Goal: Contribute content: Contribute content

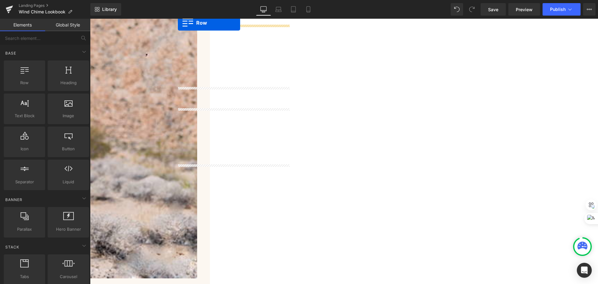
scroll to position [897, 0]
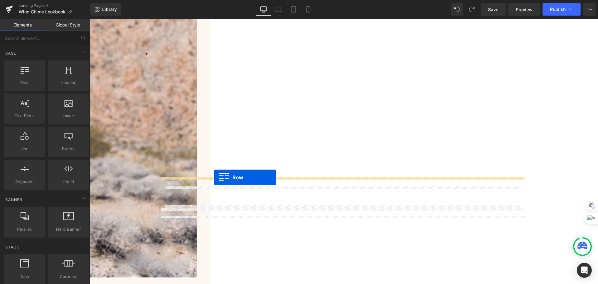
drag, startPoint x: 164, startPoint y: 99, endPoint x: 214, endPoint y: 177, distance: 93.2
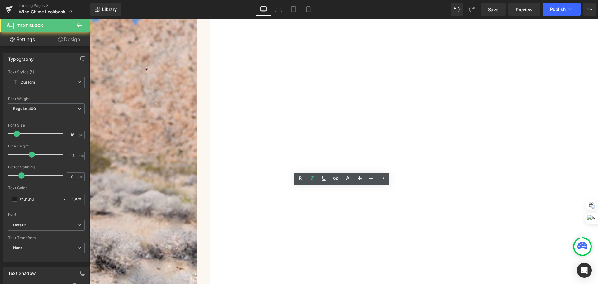
copy icon "Hear the deep, resonant tones that set Corinthian Bells 56" apart"
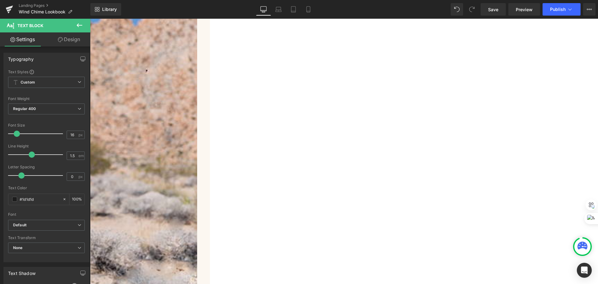
scroll to position [882, 0]
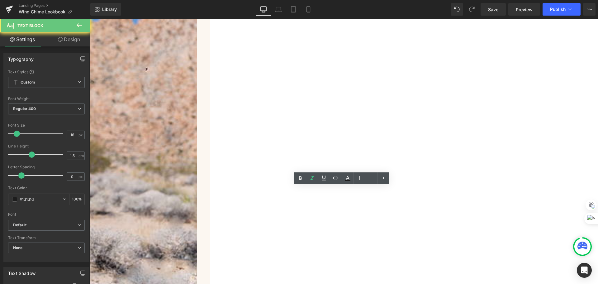
drag, startPoint x: 400, startPoint y: 189, endPoint x: 393, endPoint y: 189, distance: 6.3
drag, startPoint x: 397, startPoint y: 189, endPoint x: 357, endPoint y: 189, distance: 40.2
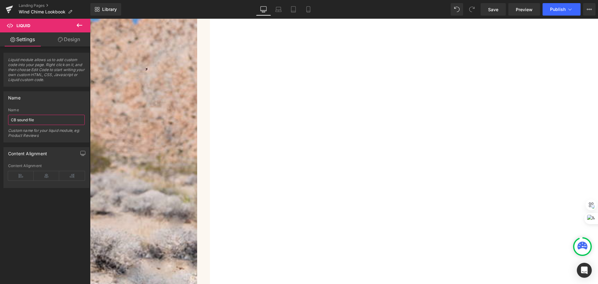
drag, startPoint x: 5, startPoint y: 120, endPoint x: -14, endPoint y: 119, distance: 19.6
click at [0, 119] on html "Row You are previewing how the will restyle your page. You can not edit Element…" at bounding box center [299, 142] width 598 height 284
type input "SM sound file"
click at [90, 19] on icon at bounding box center [90, 19] width 0 height 0
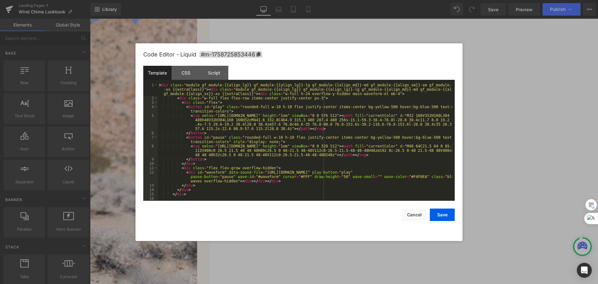
drag, startPoint x: 272, startPoint y: 172, endPoint x: 405, endPoint y: 170, distance: 133.1
click at [405, 170] on div "< div class = "module gf_module-{{align_lg}} gf_module-{{align_lg}}-lg gf_modul…" at bounding box center [305, 150] width 295 height 135
click at [276, 171] on div "< div class = "module gf_module-{{align_lg}} gf_module-{{align_lg}}-lg gf_modul…" at bounding box center [305, 150] width 295 height 135
click at [448, 216] on button "Save" at bounding box center [442, 215] width 25 height 12
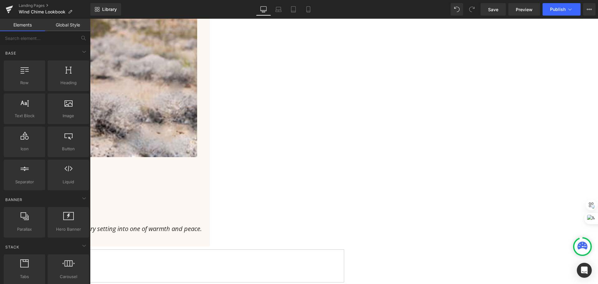
scroll to position [1006, 0]
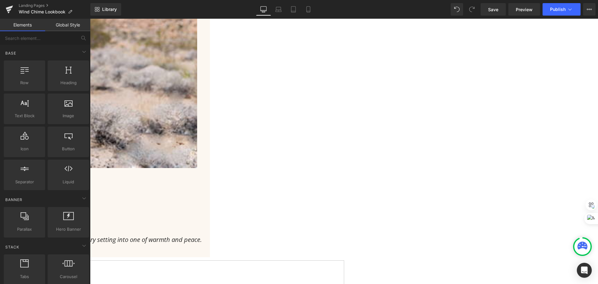
click at [90, 19] on icon at bounding box center [90, 19] width 0 height 0
click at [90, 19] on link at bounding box center [90, 19] width 0 height 0
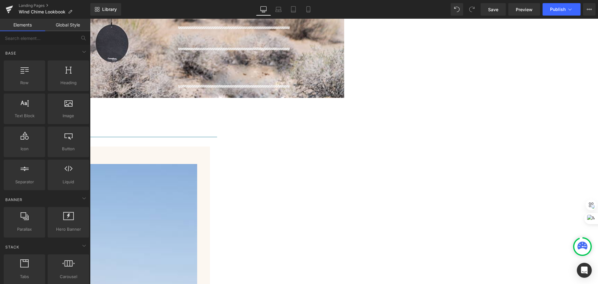
scroll to position [1630, 0]
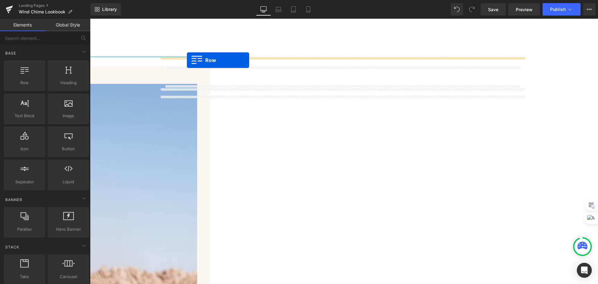
drag, startPoint x: 166, startPoint y: 97, endPoint x: 187, endPoint y: 60, distance: 42.2
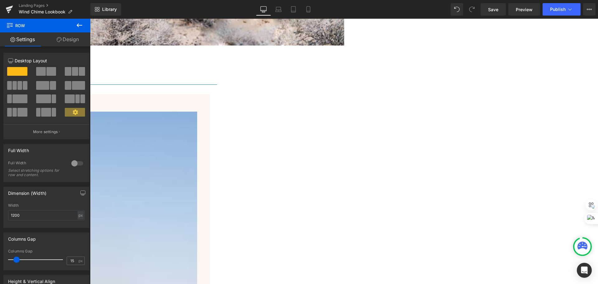
scroll to position [1591, 0]
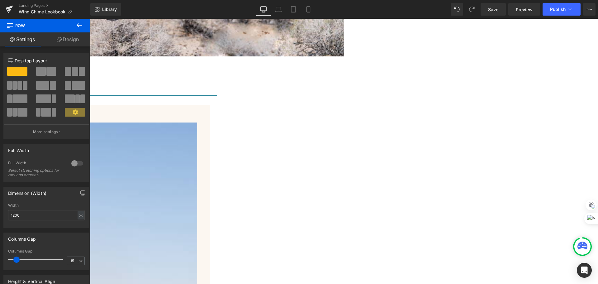
click at [90, 19] on icon at bounding box center [90, 19] width 0 height 0
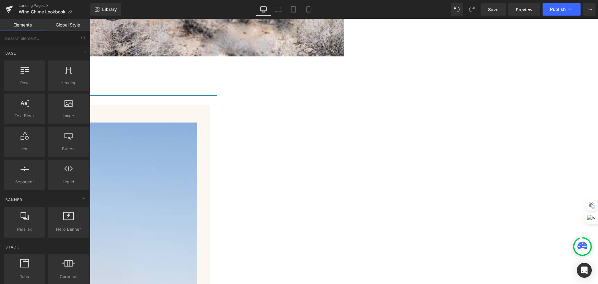
click at [90, 19] on span "Liquid" at bounding box center [90, 19] width 0 height 0
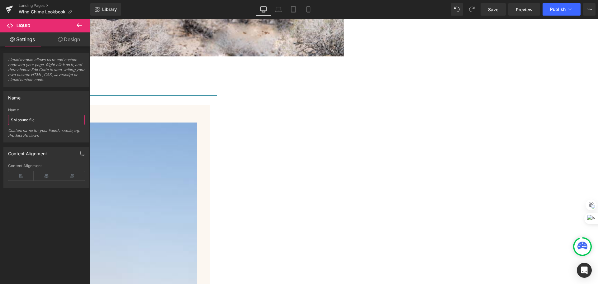
drag, startPoint x: 17, startPoint y: 120, endPoint x: 8, endPoint y: 121, distance: 9.2
click at [8, 121] on div "SM sound file Name SM sound file Custom name for your liquid module, eg: Produc…" at bounding box center [46, 125] width 85 height 34
type input "Arabesque sound file"
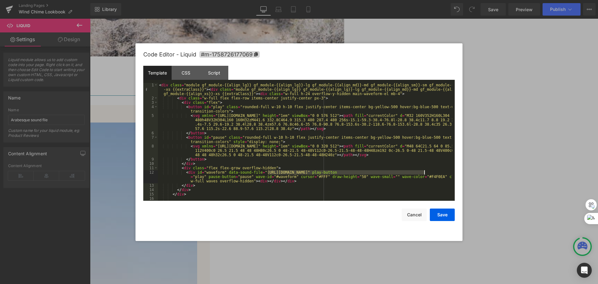
drag, startPoint x: 269, startPoint y: 173, endPoint x: 424, endPoint y: 172, distance: 155.5
click at [424, 172] on div "< div class = "module gf_module-{{align_lg}} gf_module-{{align_lg}}-lg gf_modul…" at bounding box center [305, 150] width 295 height 135
click at [444, 218] on button "Save" at bounding box center [442, 215] width 25 height 12
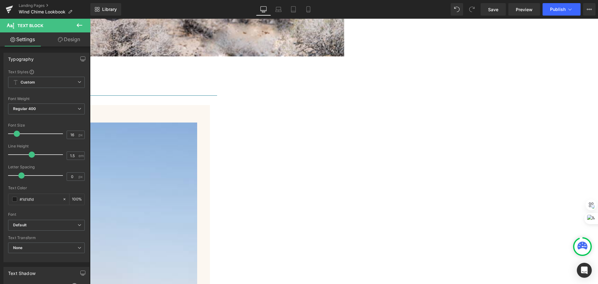
drag, startPoint x: 405, startPoint y: 93, endPoint x: 364, endPoint y: 86, distance: 41.0
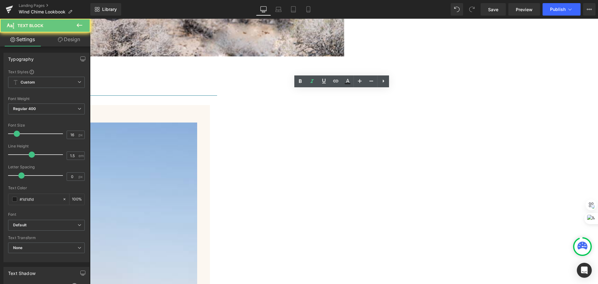
drag, startPoint x: 405, startPoint y: 91, endPoint x: 350, endPoint y: 94, distance: 54.4
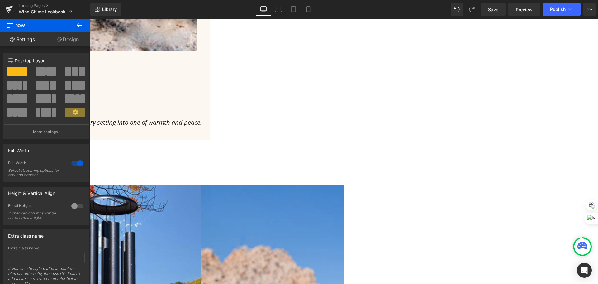
scroll to position [937, 0]
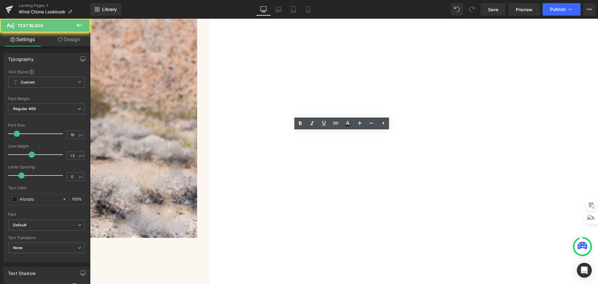
copy icon "Hear the deep, resonant tones that set Shenandoah Melodies 47" apart"
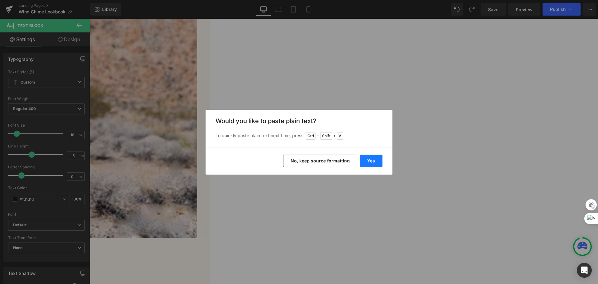
click at [370, 163] on button "Yes" at bounding box center [371, 161] width 23 height 12
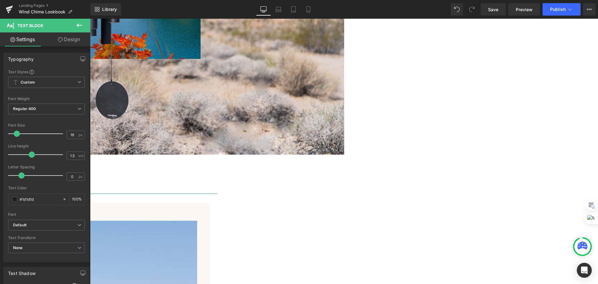
scroll to position [1591, 0]
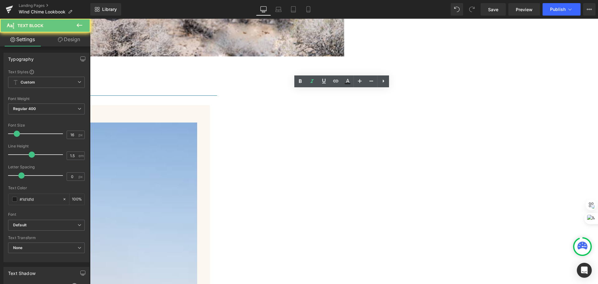
copy icon "Hear the deep, resonant tones that set Arabesque 59" apart"
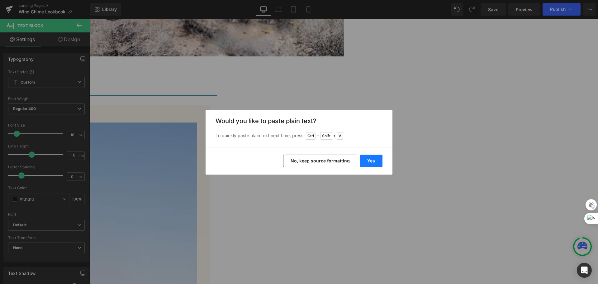
click at [369, 161] on button "Yes" at bounding box center [371, 161] width 23 height 12
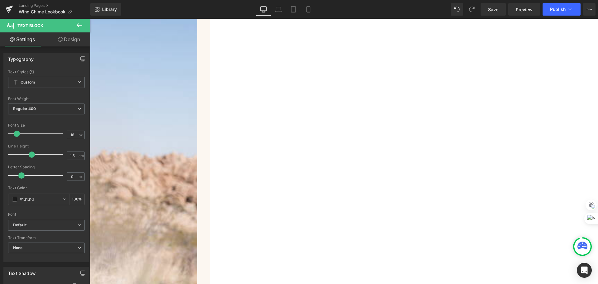
scroll to position [1809, 0]
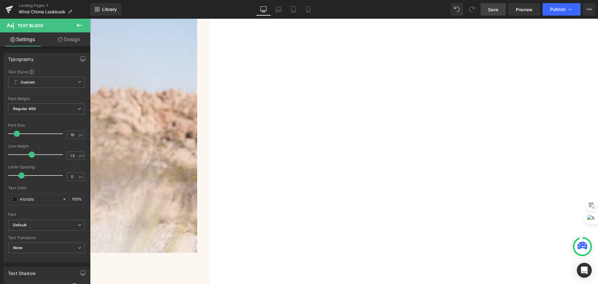
click at [492, 7] on span "Save" at bounding box center [493, 9] width 10 height 7
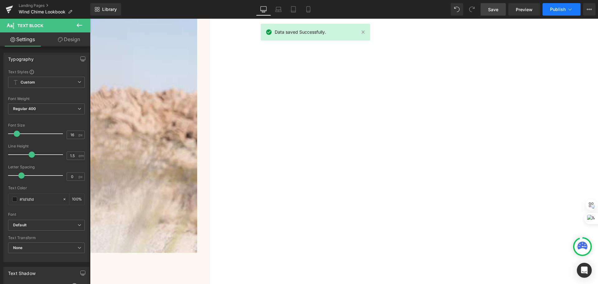
click at [567, 14] on button "Publish" at bounding box center [562, 9] width 38 height 12
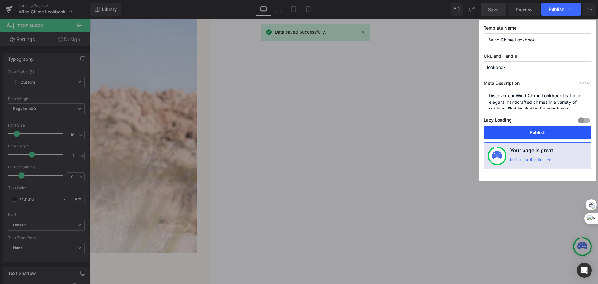
drag, startPoint x: 551, startPoint y: 132, endPoint x: 274, endPoint y: 141, distance: 277.2
click at [551, 132] on button "Publish" at bounding box center [538, 132] width 108 height 12
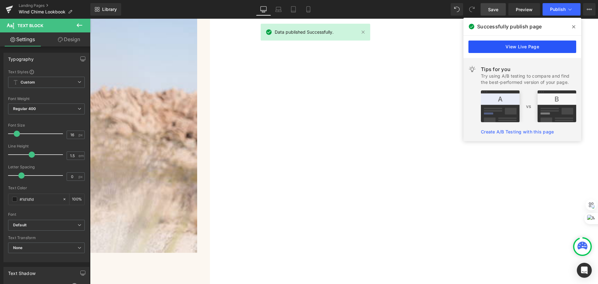
click at [559, 46] on link "View Live Page" at bounding box center [523, 47] width 108 height 12
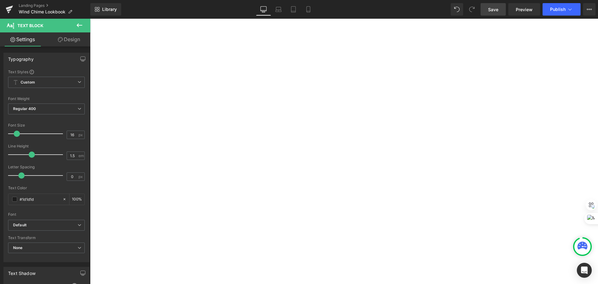
scroll to position [251, 0]
click at [90, 19] on span "Row" at bounding box center [90, 19] width 0 height 0
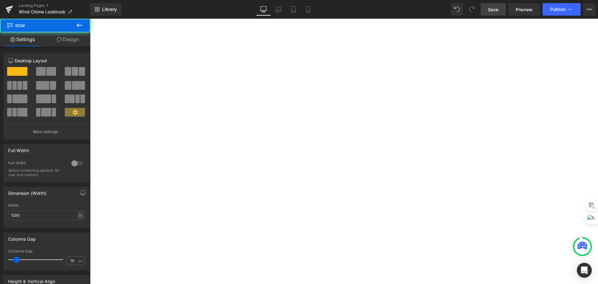
click at [65, 32] on link "Design" at bounding box center [67, 39] width 45 height 14
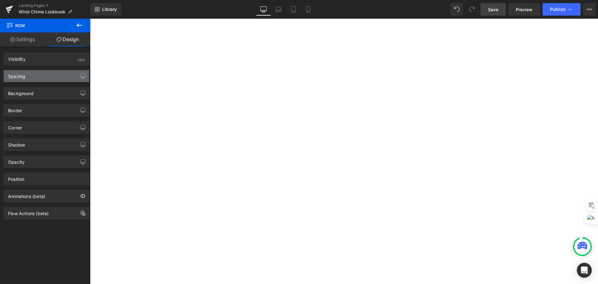
click at [29, 75] on div "Spacing" at bounding box center [46, 76] width 85 height 12
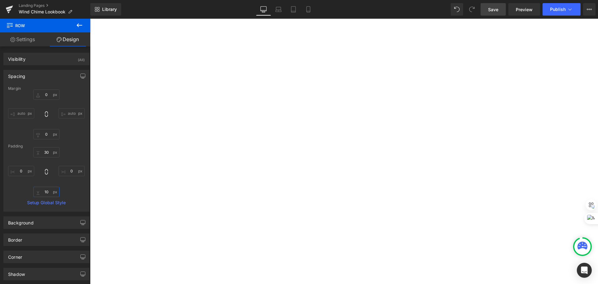
click at [46, 191] on input "10" at bounding box center [46, 192] width 26 height 10
type input "20"
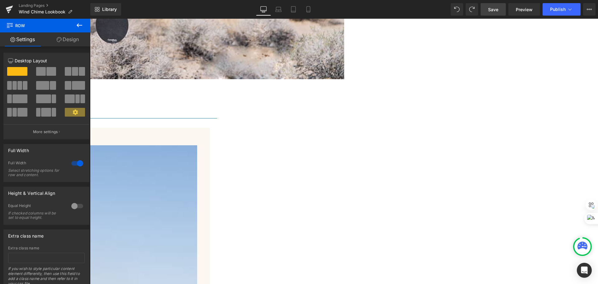
scroll to position [1576, 0]
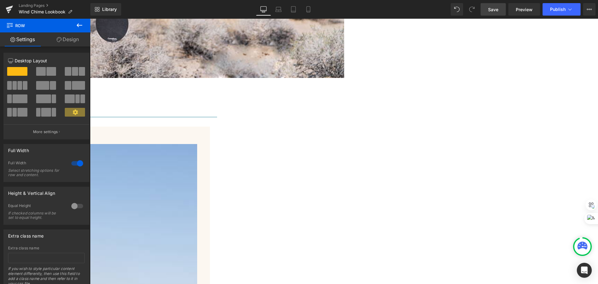
click at [90, 19] on span "Text Block" at bounding box center [90, 19] width 0 height 0
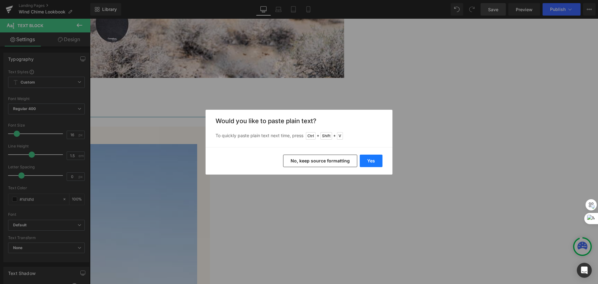
click at [373, 161] on button "Yes" at bounding box center [371, 161] width 23 height 12
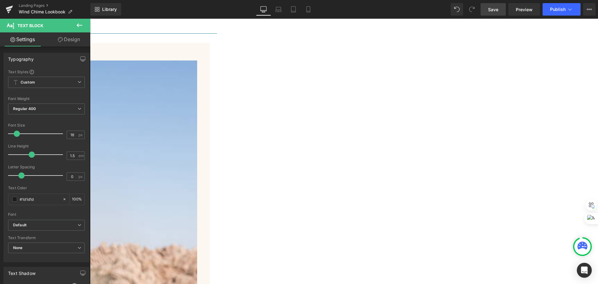
scroll to position [1825, 0]
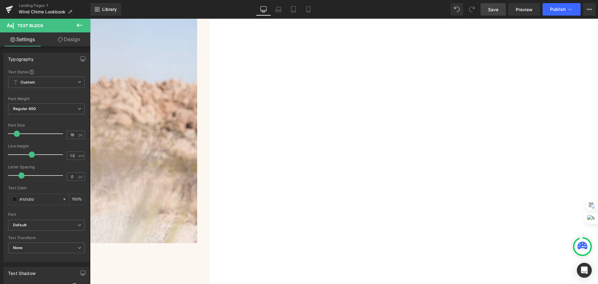
click at [496, 13] on link "Save" at bounding box center [493, 9] width 25 height 12
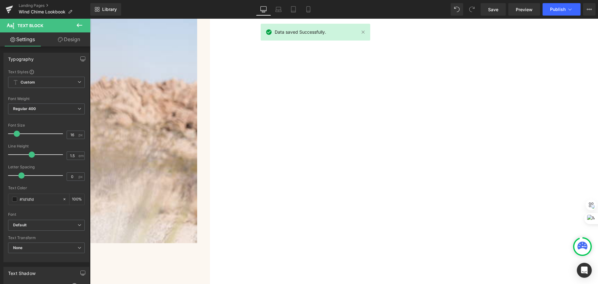
scroll to position [1607, 0]
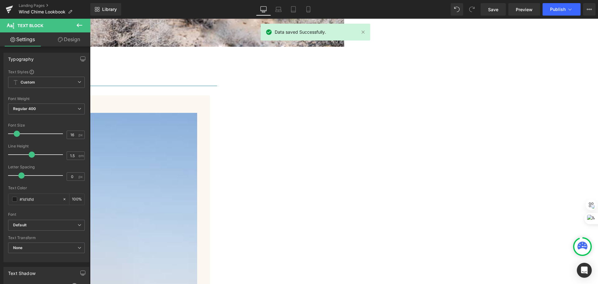
click at [90, 19] on span "Text Block" at bounding box center [90, 19] width 0 height 0
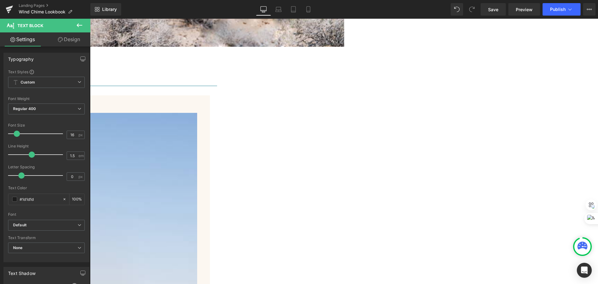
click at [65, 39] on link "Design" at bounding box center [68, 39] width 45 height 14
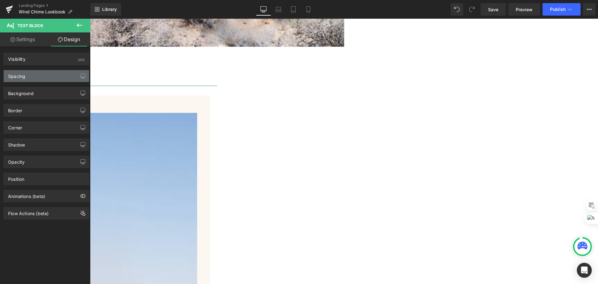
click at [42, 79] on div "Spacing" at bounding box center [46, 76] width 85 height 12
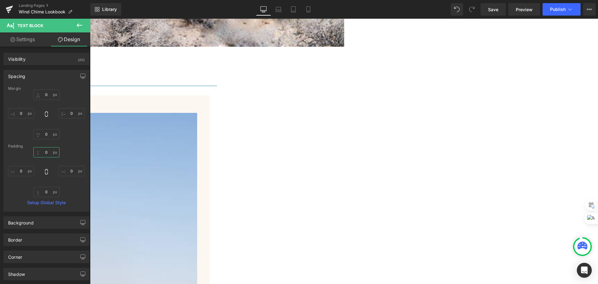
click at [47, 153] on input "0" at bounding box center [46, 152] width 26 height 10
drag, startPoint x: 49, startPoint y: 153, endPoint x: 41, endPoint y: 153, distance: 7.2
click at [41, 153] on input "10" at bounding box center [46, 152] width 26 height 10
type input "20"
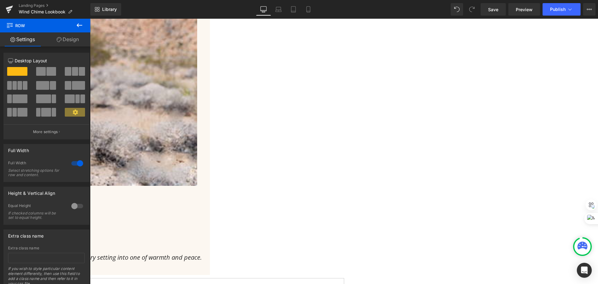
scroll to position [984, 0]
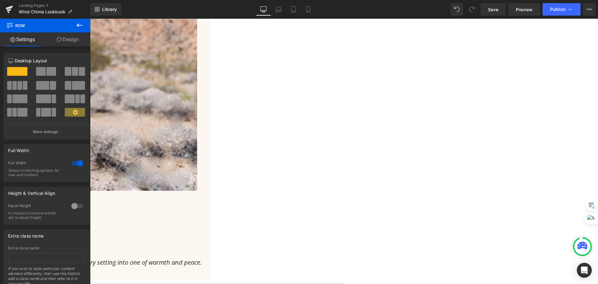
click at [90, 19] on span "Text Block" at bounding box center [90, 19] width 0 height 0
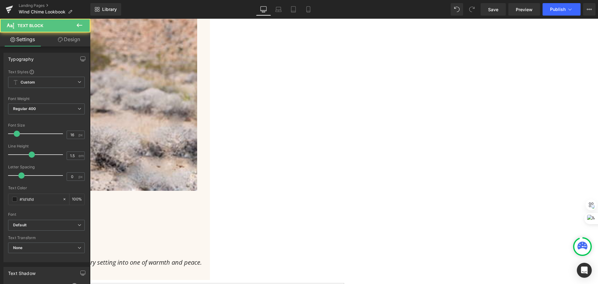
click at [67, 41] on link "Design" at bounding box center [68, 39] width 45 height 14
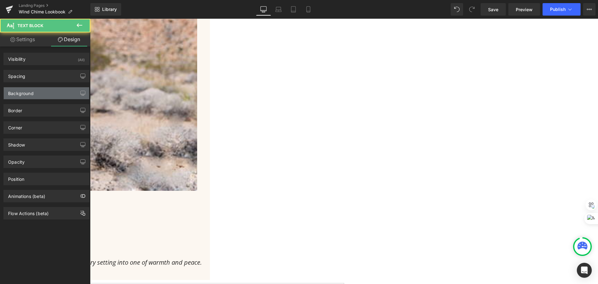
type input "0"
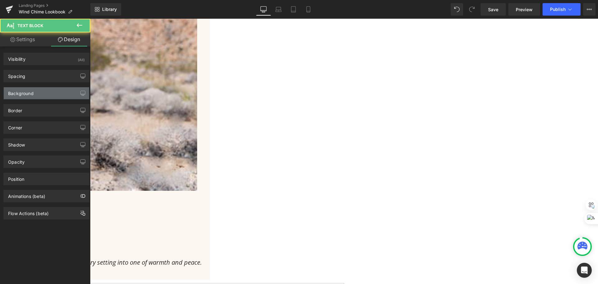
type input "0"
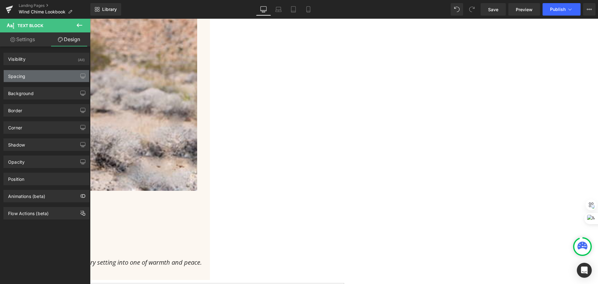
click at [36, 74] on div "Spacing" at bounding box center [46, 76] width 85 height 12
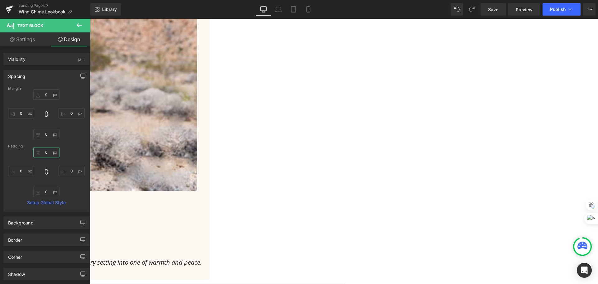
click at [46, 151] on input "0" at bounding box center [46, 152] width 26 height 10
type input "20"
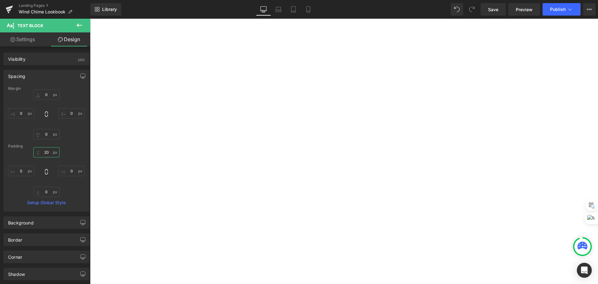
scroll to position [298, 0]
click at [90, 19] on span "Text Block" at bounding box center [90, 19] width 0 height 0
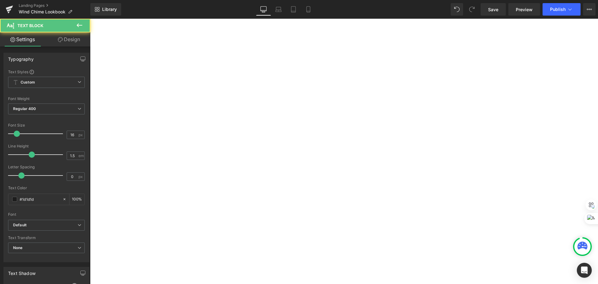
click at [73, 44] on link "Design" at bounding box center [68, 39] width 45 height 14
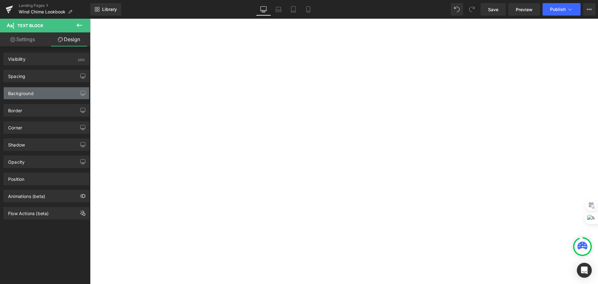
type input "0"
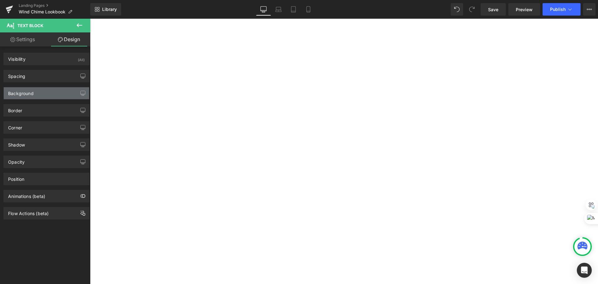
type input "0"
type input "transparent"
type input "0"
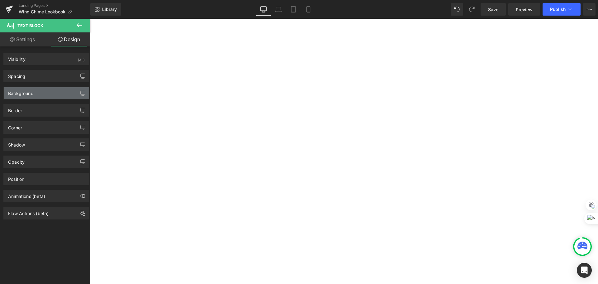
click at [49, 89] on div "Background" at bounding box center [46, 93] width 85 height 12
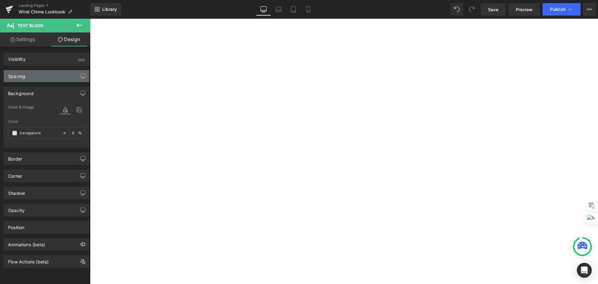
click at [46, 76] on div "Spacing" at bounding box center [46, 76] width 85 height 12
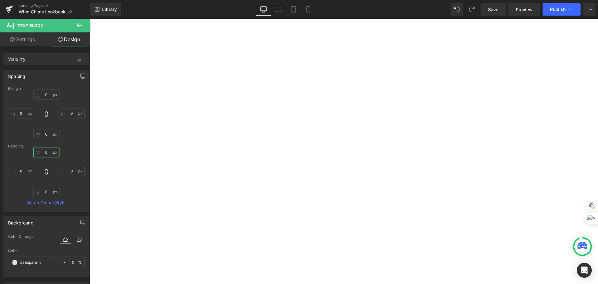
click at [47, 153] on input "0" at bounding box center [46, 152] width 26 height 10
type input "20"
drag, startPoint x: 493, startPoint y: 12, endPoint x: 334, endPoint y: 89, distance: 176.5
click at [493, 12] on span "Save" at bounding box center [493, 9] width 10 height 7
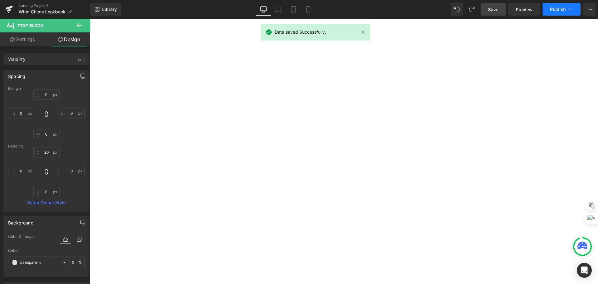
click at [558, 8] on span "Publish" at bounding box center [558, 9] width 16 height 5
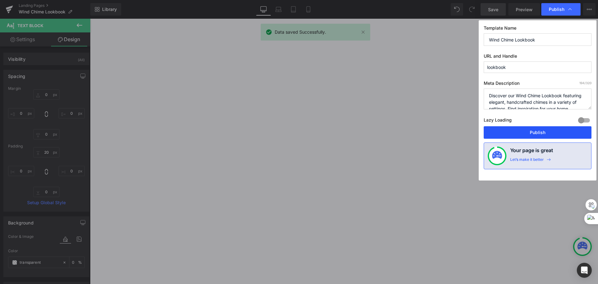
click at [532, 136] on button "Publish" at bounding box center [538, 132] width 108 height 12
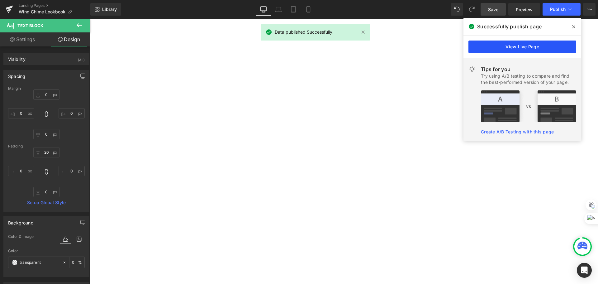
click at [512, 44] on link "View Live Page" at bounding box center [523, 47] width 108 height 12
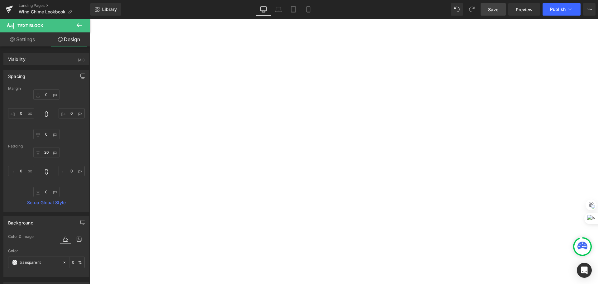
click at [90, 19] on span "Row" at bounding box center [90, 19] width 0 height 0
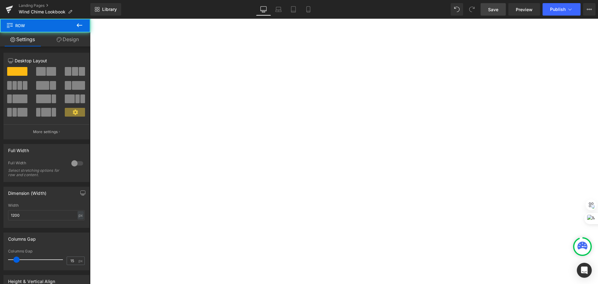
click at [70, 38] on link "Design" at bounding box center [67, 39] width 45 height 14
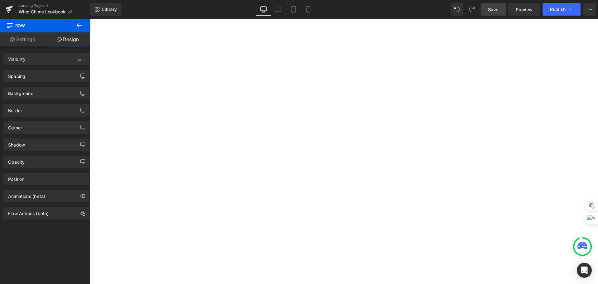
type input "0"
type input "30"
type input "0"
type input "20"
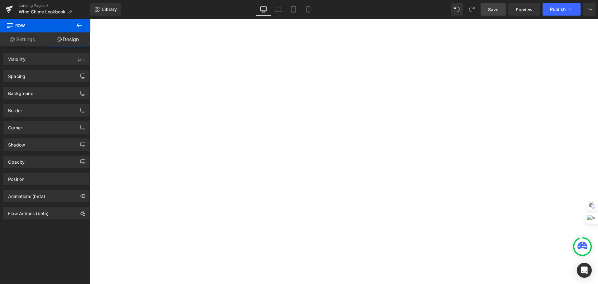
type input "0"
type input "transparent"
type input "0"
click at [55, 91] on div "Background" at bounding box center [46, 93] width 85 height 12
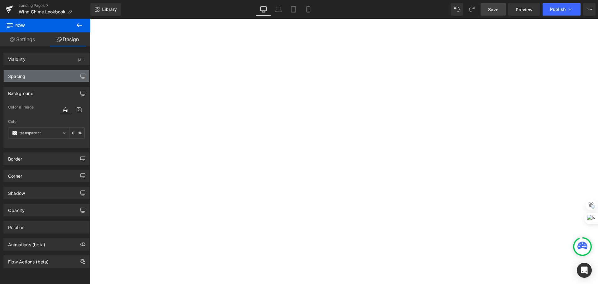
click at [43, 77] on div "Spacing" at bounding box center [46, 76] width 85 height 12
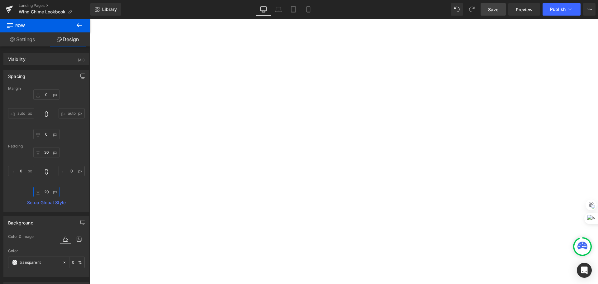
click at [47, 194] on input "20" at bounding box center [46, 192] width 26 height 10
click at [47, 193] on input "20" at bounding box center [46, 192] width 26 height 10
type input "10"
click at [497, 9] on span "Save" at bounding box center [493, 9] width 10 height 7
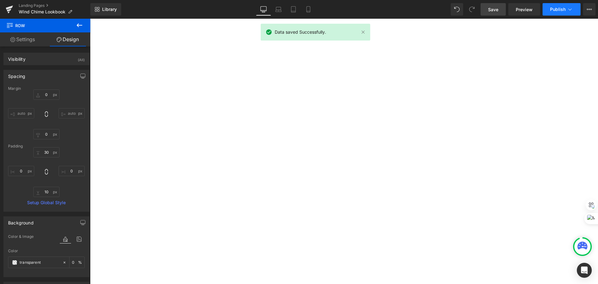
click at [557, 9] on span "Publish" at bounding box center [558, 9] width 16 height 5
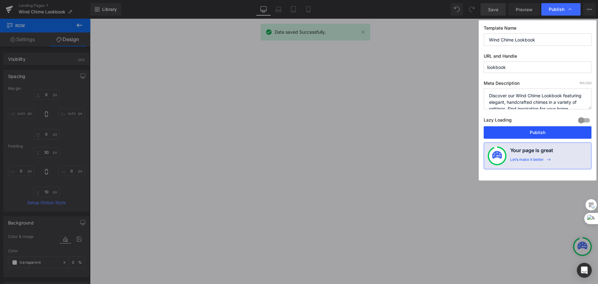
click at [508, 133] on button "Publish" at bounding box center [538, 132] width 108 height 12
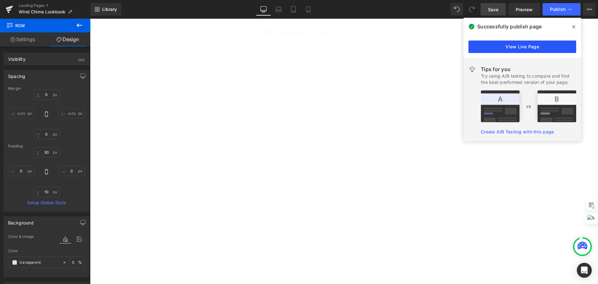
click at [551, 49] on link "View Live Page" at bounding box center [523, 47] width 108 height 12
